Goal: Task Accomplishment & Management: Manage account settings

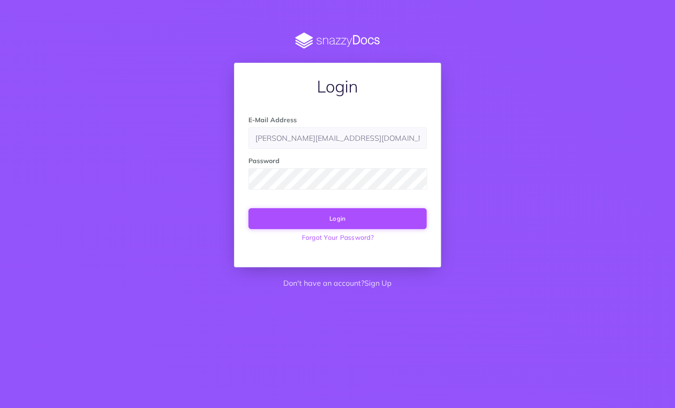
click at [318, 218] on button "Login" at bounding box center [337, 218] width 178 height 20
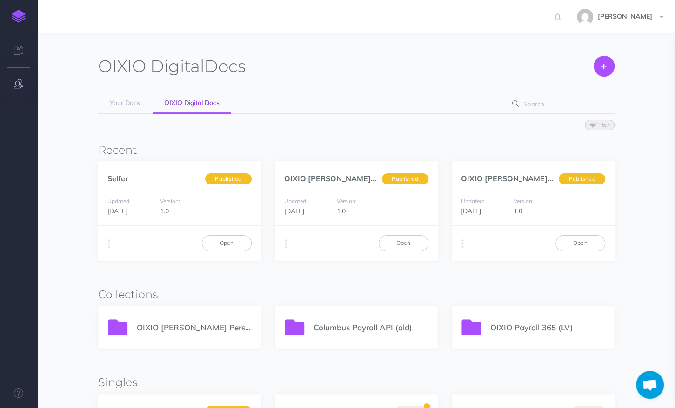
click at [18, 83] on icon "button" at bounding box center [18, 83] width 9 height 9
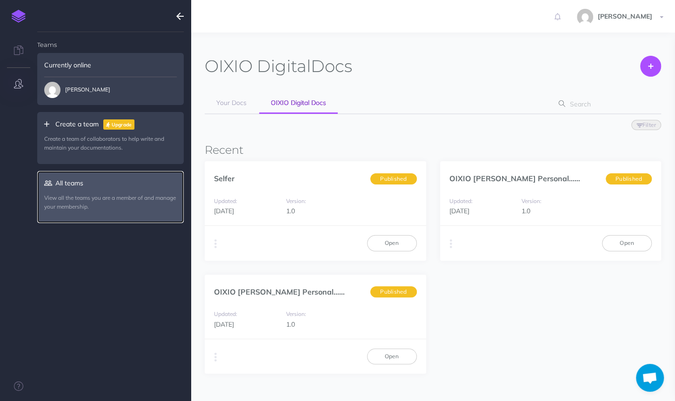
click at [75, 192] on link "All teams View all the teams you are a member of and manage your membership." at bounding box center [110, 197] width 146 height 52
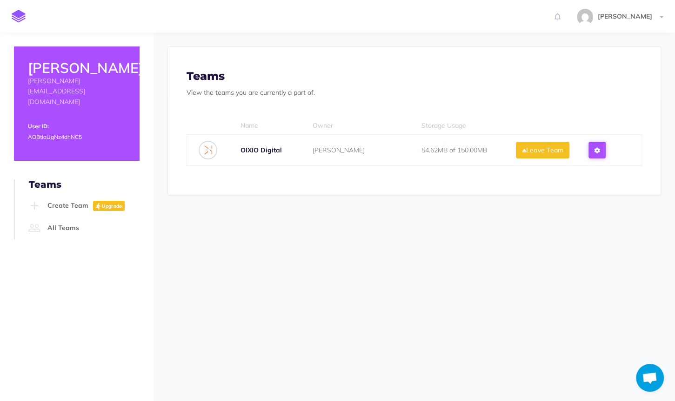
click at [599, 148] on icon at bounding box center [596, 150] width 5 height 7
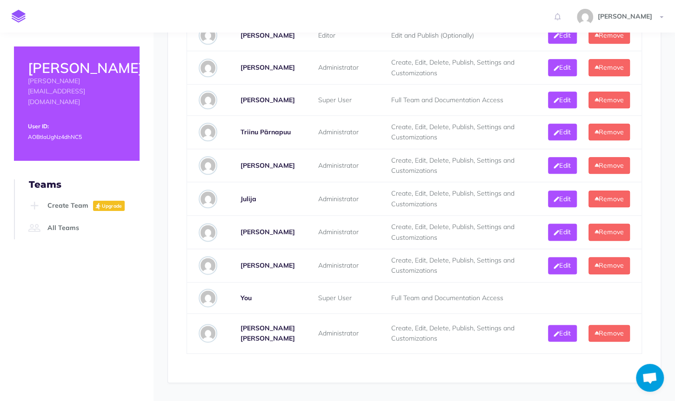
scroll to position [558, 0]
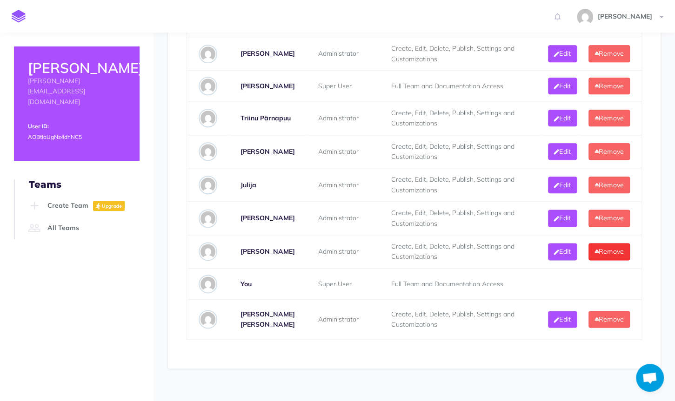
click at [620, 260] on button "Remove" at bounding box center [608, 251] width 41 height 17
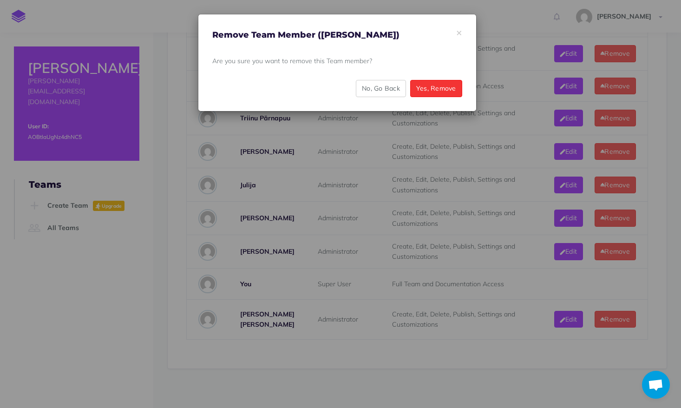
click at [430, 90] on button "Yes, Remove" at bounding box center [436, 88] width 52 height 17
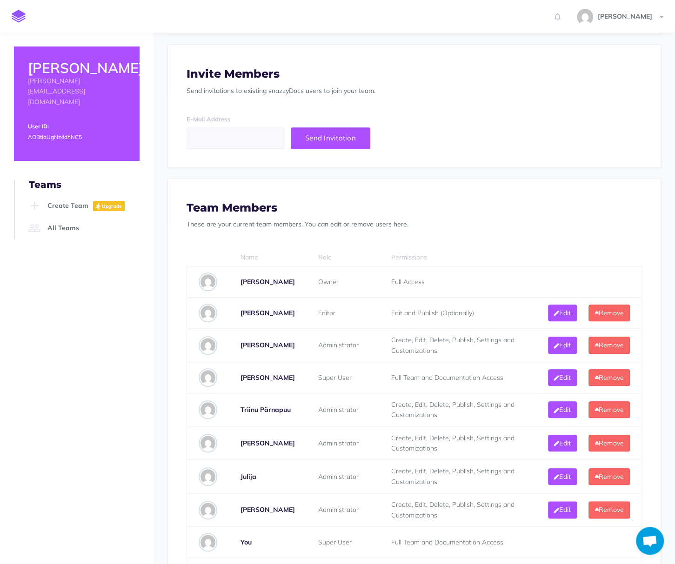
scroll to position [186, 0]
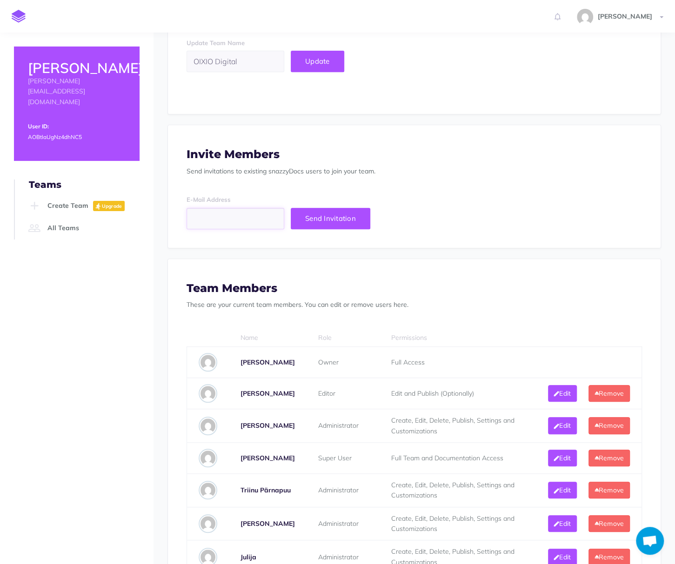
click at [233, 220] on input "email" at bounding box center [235, 218] width 98 height 21
type input "g"
type input "@"
click at [217, 215] on input "email" at bounding box center [235, 218] width 98 height 21
click at [232, 219] on input "email" at bounding box center [235, 218] width 98 height 21
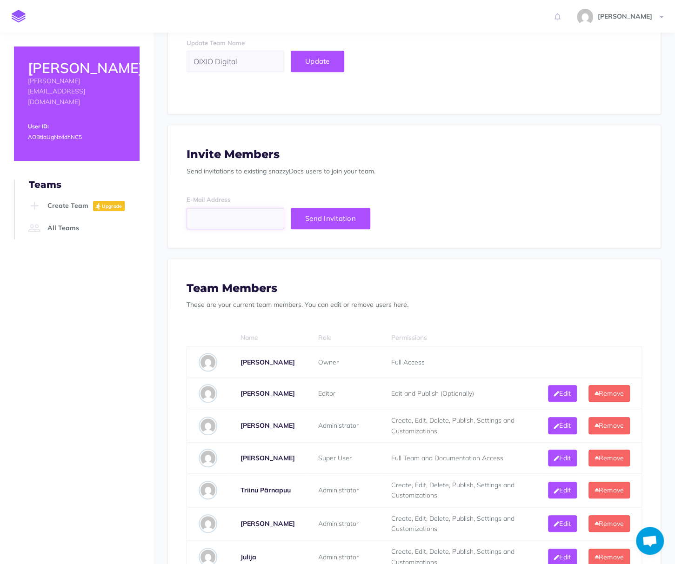
paste input "grete.altosaar@oixio.eu"
type input "grete.altosaar@oixio.eu"
click at [336, 220] on span "Send Invitation" at bounding box center [330, 218] width 51 height 9
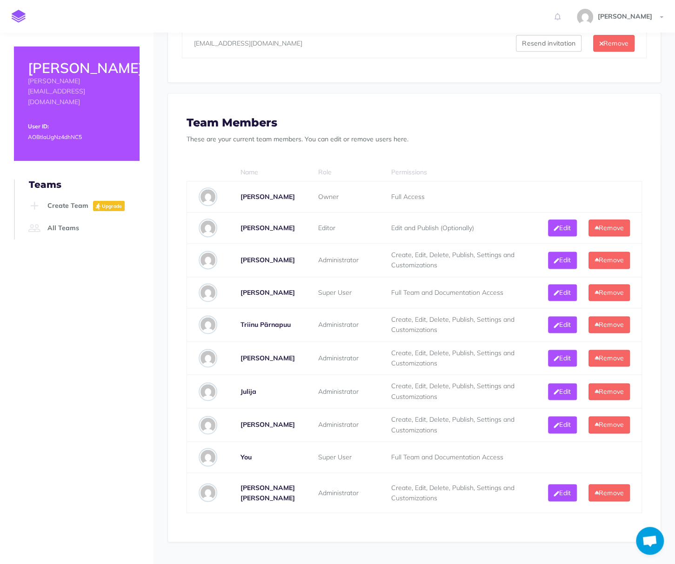
scroll to position [511, 0]
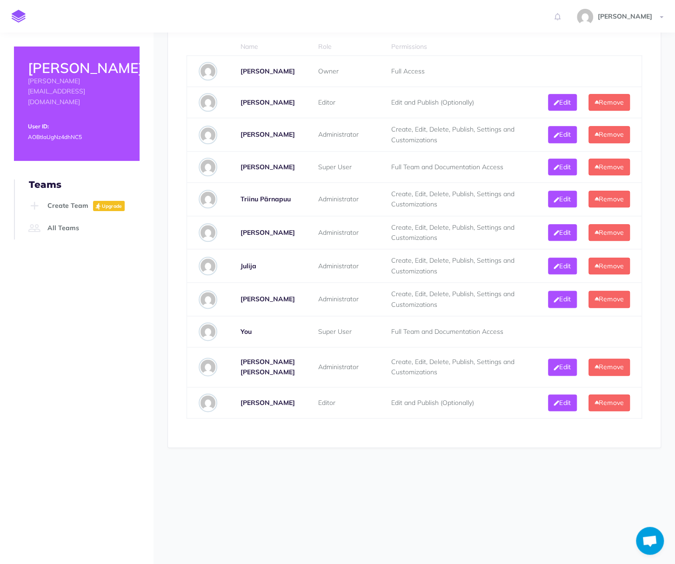
scroll to position [465, 0]
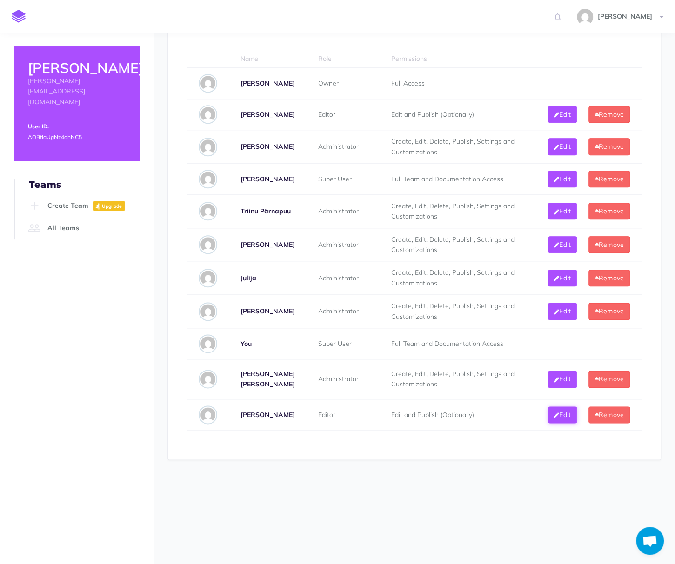
click at [566, 423] on button "Edit" at bounding box center [562, 414] width 29 height 17
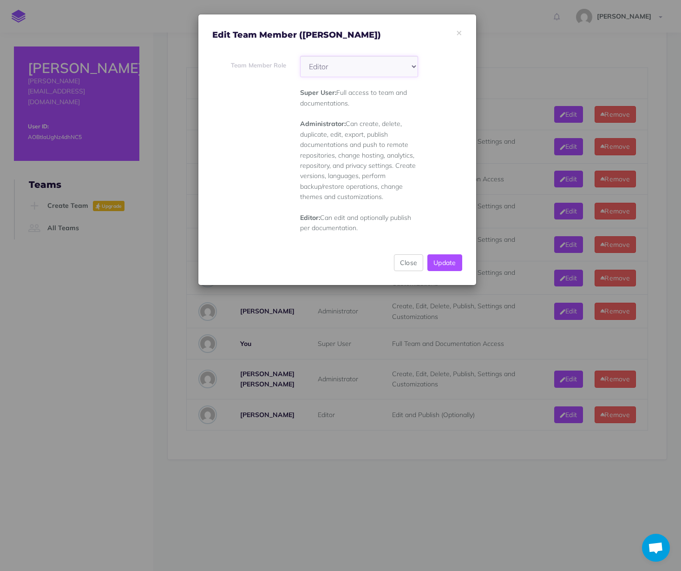
click at [325, 70] on select "Super User Administrator Editor" at bounding box center [359, 66] width 118 height 21
select select "admin"
click at [300, 56] on select "Super User Administrator Editor" at bounding box center [359, 66] width 118 height 21
click at [442, 261] on button "Update" at bounding box center [445, 262] width 35 height 17
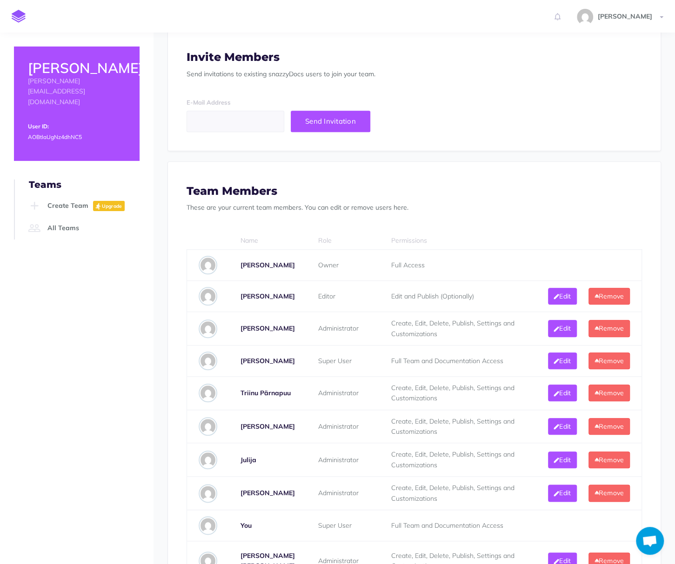
scroll to position [279, 0]
